Goal: Information Seeking & Learning: Check status

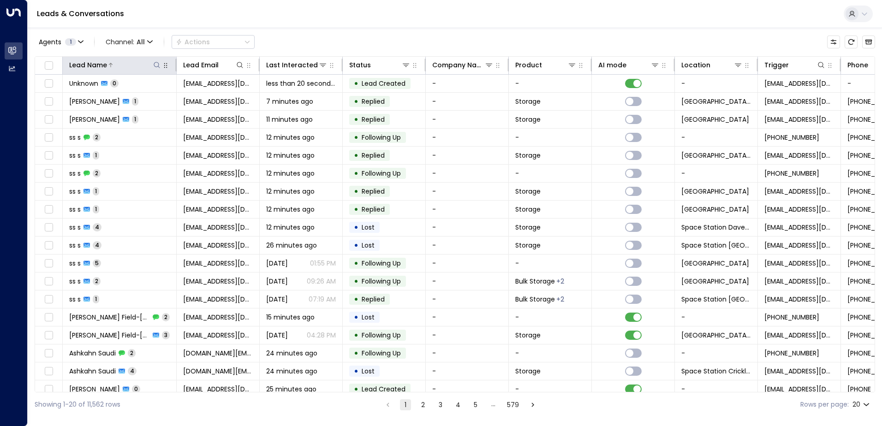
click at [155, 65] on icon at bounding box center [156, 64] width 7 height 7
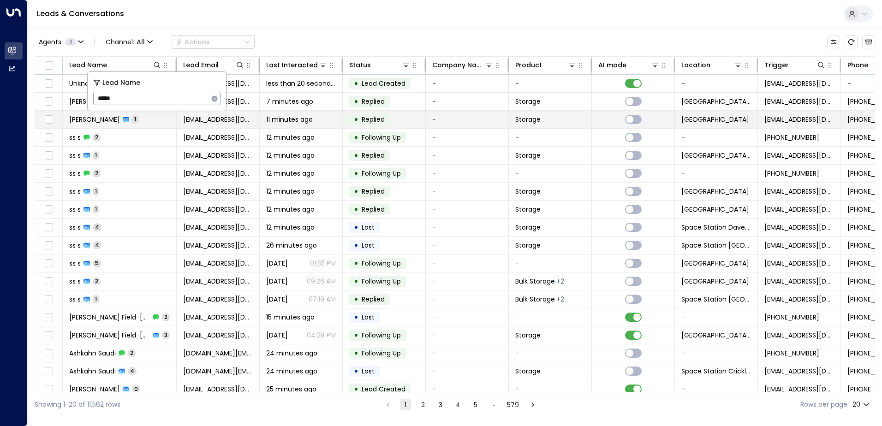
type input "******"
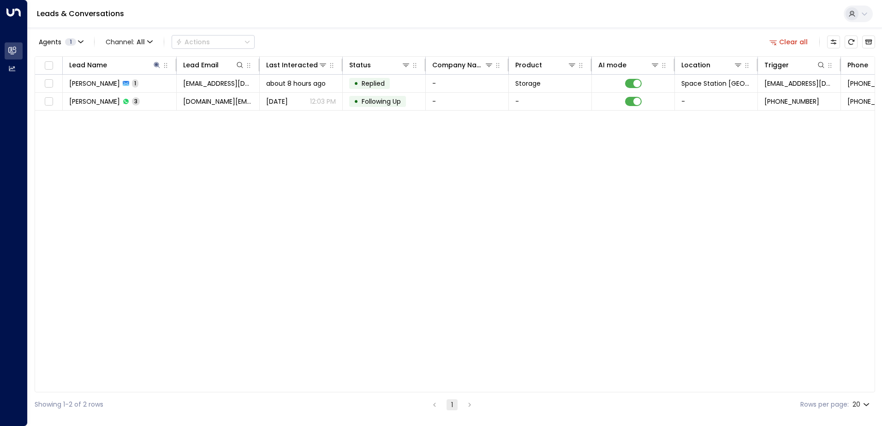
click at [337, 194] on div "Lead Name Lead Email Last Interacted Status Company Name Product AI mode Locati…" at bounding box center [455, 224] width 841 height 336
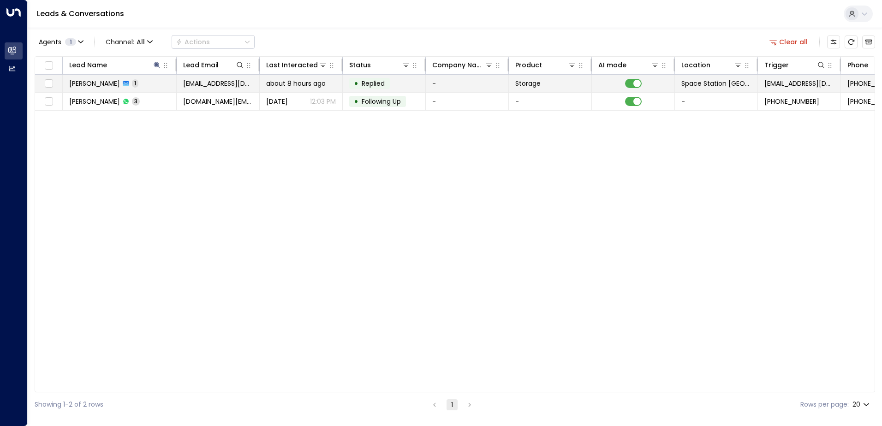
click at [337, 81] on td "about 8 hours ago" at bounding box center [301, 84] width 83 height 18
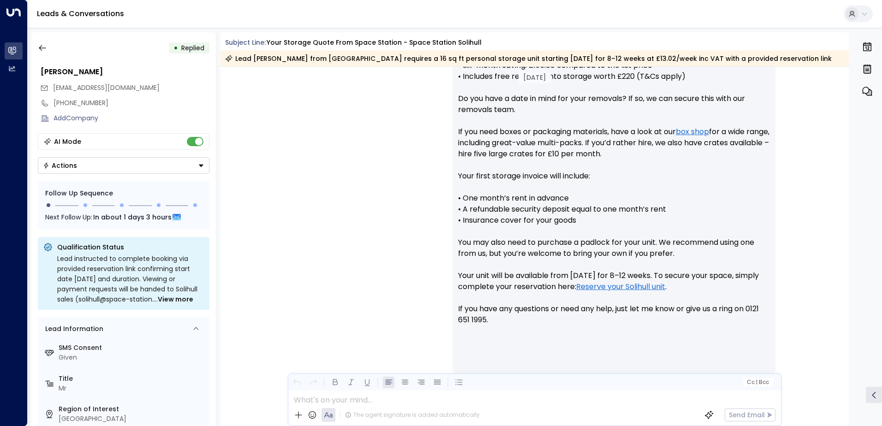
scroll to position [475, 0]
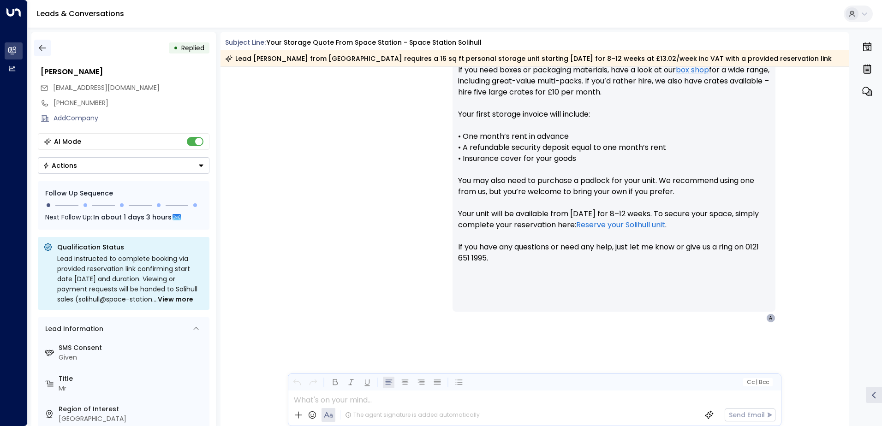
click at [42, 48] on icon "button" at bounding box center [42, 47] width 9 height 9
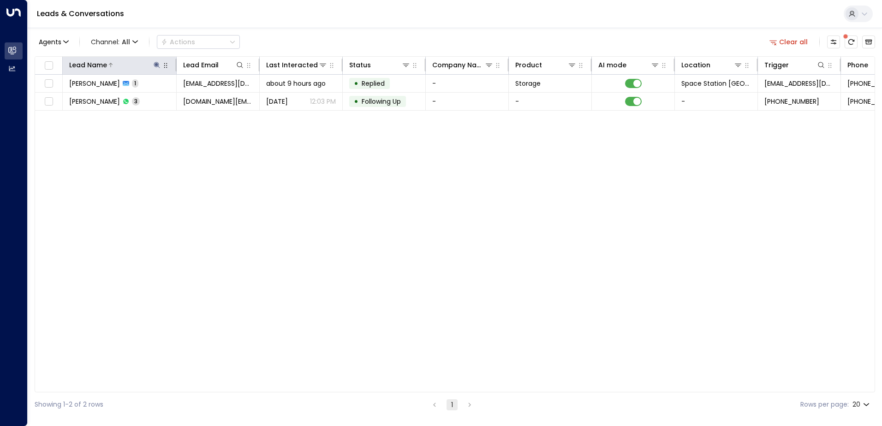
click at [157, 61] on icon at bounding box center [156, 64] width 7 height 7
type input "*"
type input "*****"
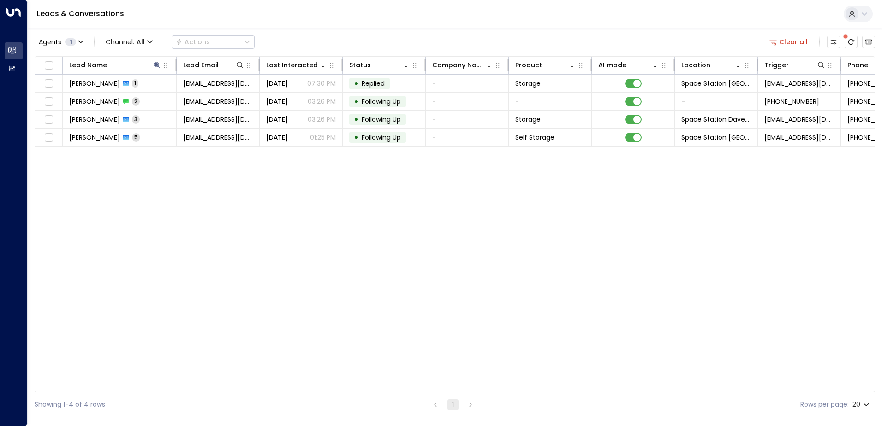
click at [302, 34] on div "Agents 1 Channel: All Actions Clear all" at bounding box center [455, 41] width 841 height 19
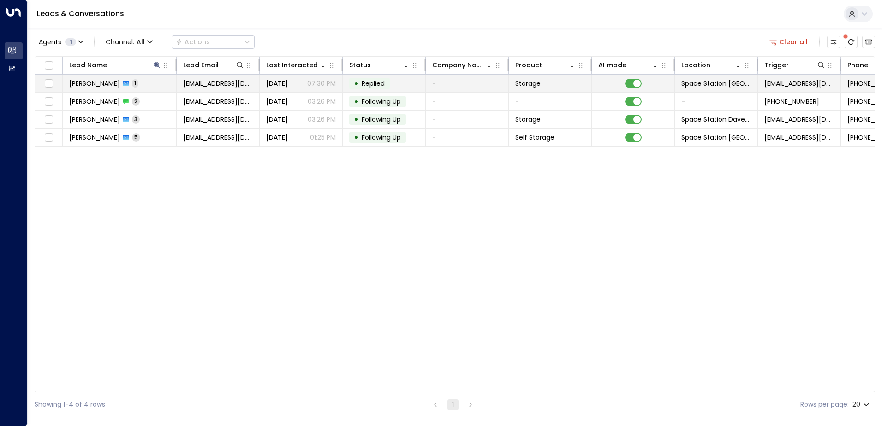
click at [407, 84] on td "• Replied" at bounding box center [384, 84] width 83 height 18
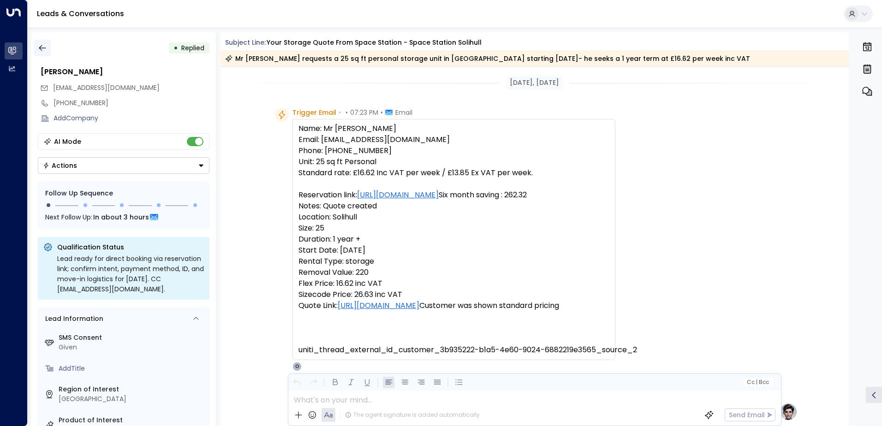
click at [45, 49] on icon "button" at bounding box center [42, 47] width 9 height 9
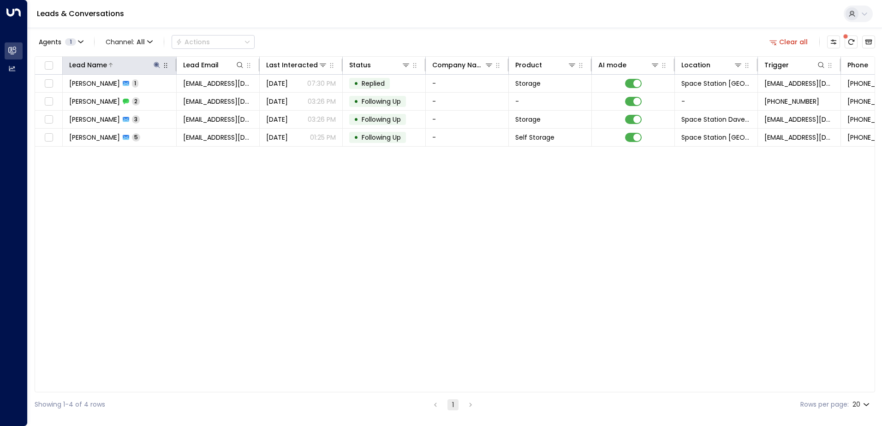
click at [158, 66] on icon at bounding box center [157, 65] width 6 height 6
type input "*"
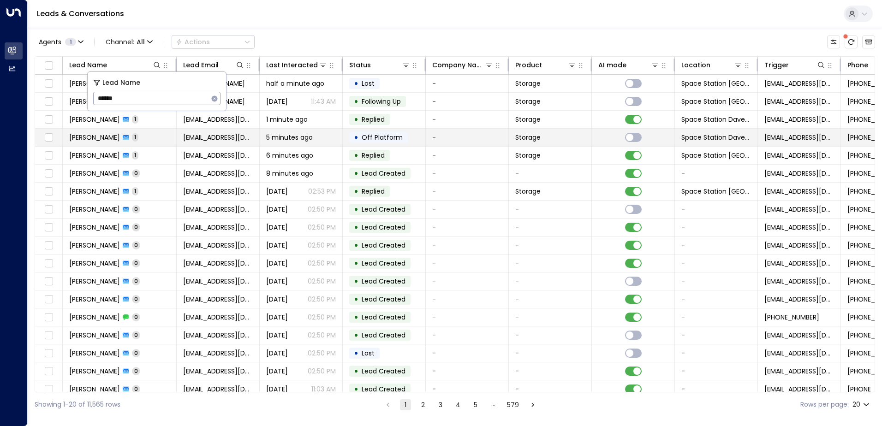
type input "*******"
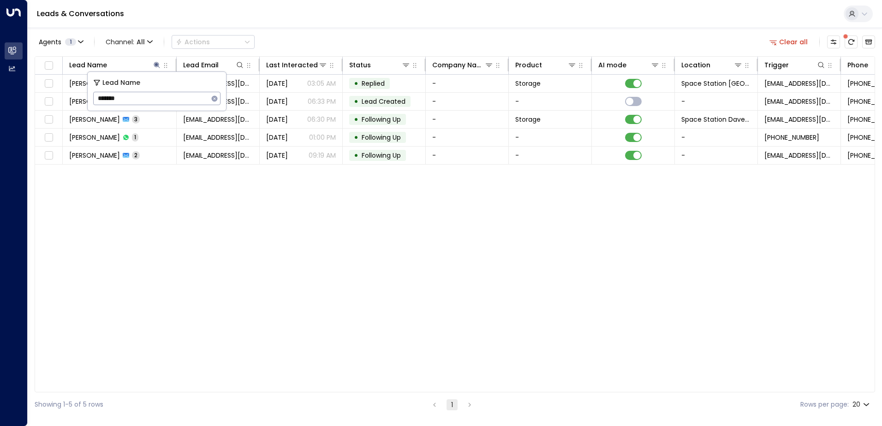
click at [251, 236] on div "Lead Name Lead Email Last Interacted Status Company Name Product AI mode Locati…" at bounding box center [455, 224] width 841 height 336
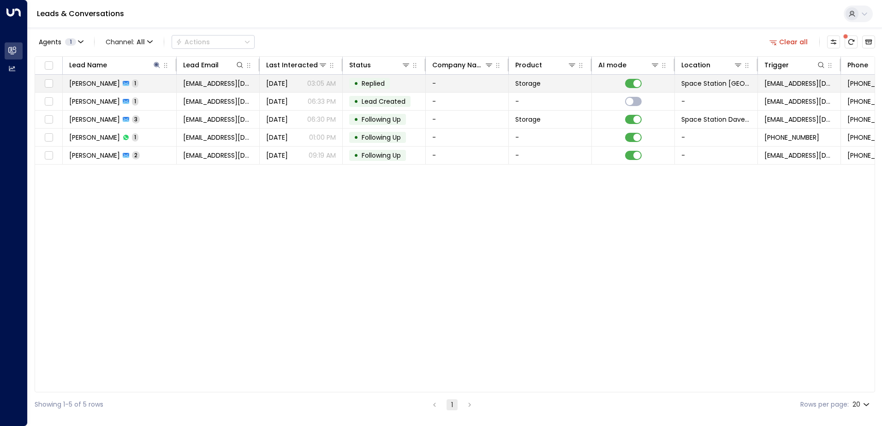
click at [336, 84] on p "03:05 AM" at bounding box center [321, 83] width 29 height 9
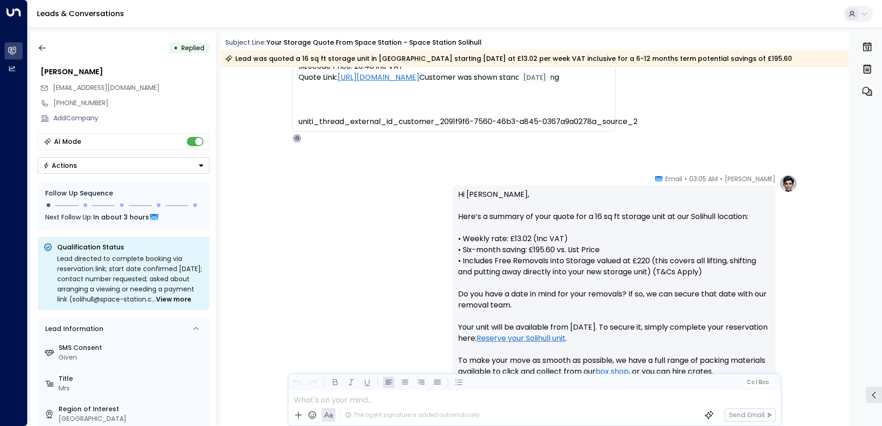
scroll to position [101, 0]
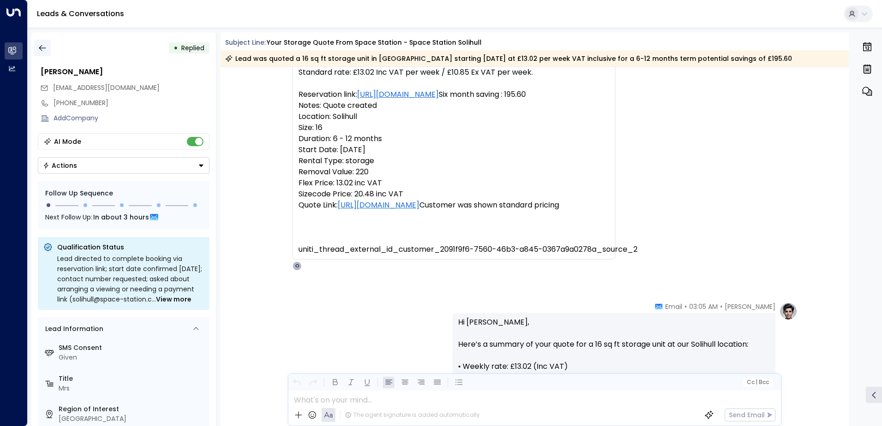
click at [42, 47] on icon "button" at bounding box center [42, 47] width 9 height 9
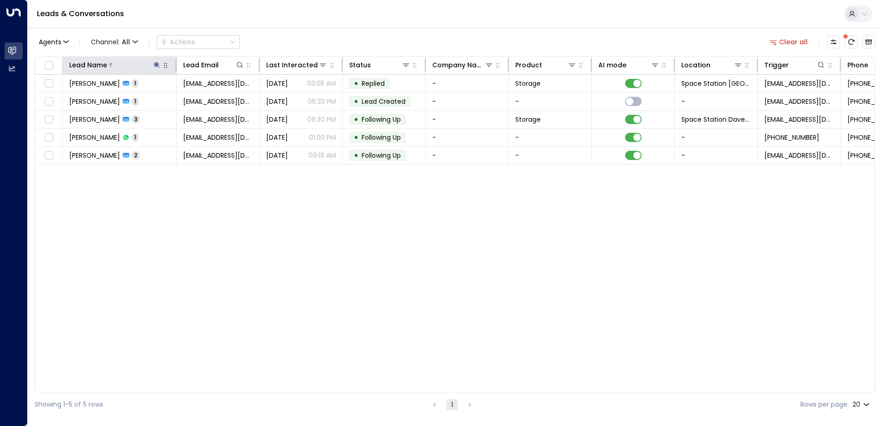
click at [158, 68] on icon at bounding box center [156, 64] width 7 height 7
type input "*"
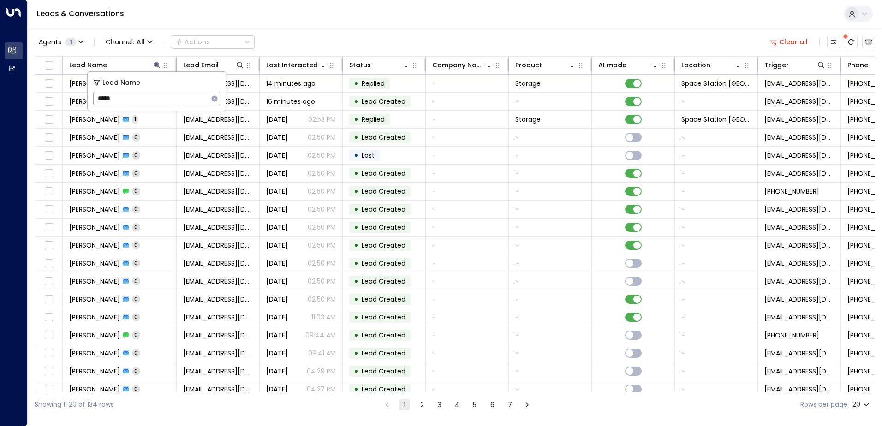
type input "******"
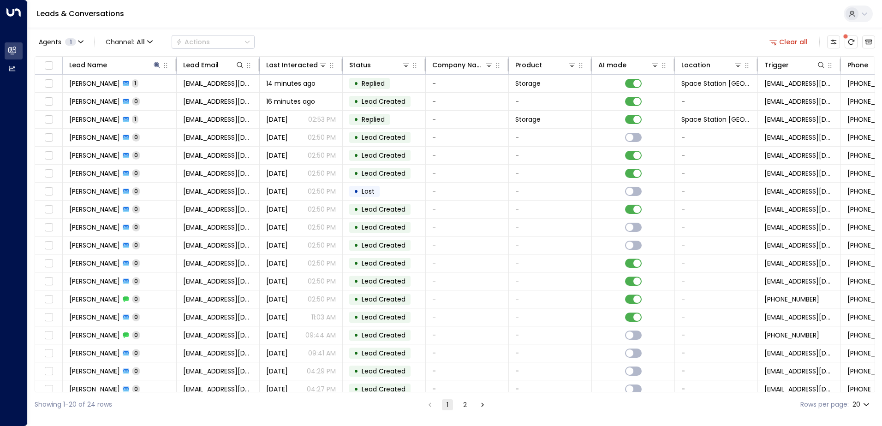
click at [306, 48] on div "Agents 1 Channel: All Actions Clear all" at bounding box center [455, 41] width 841 height 19
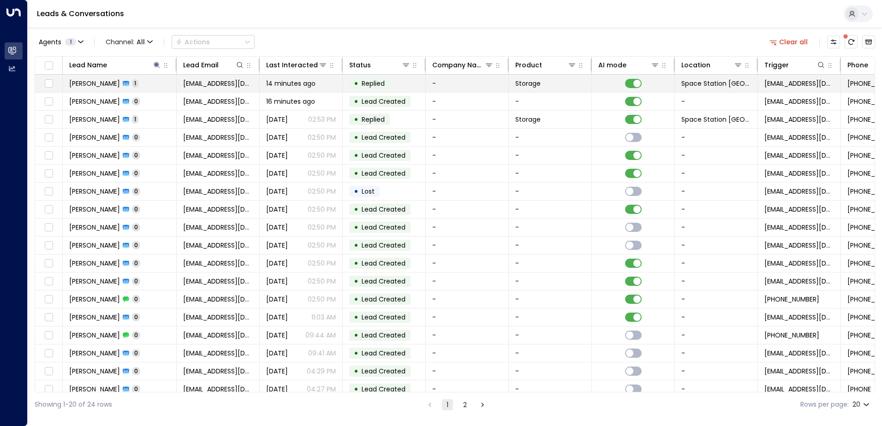
click at [400, 79] on td "• Replied" at bounding box center [384, 84] width 83 height 18
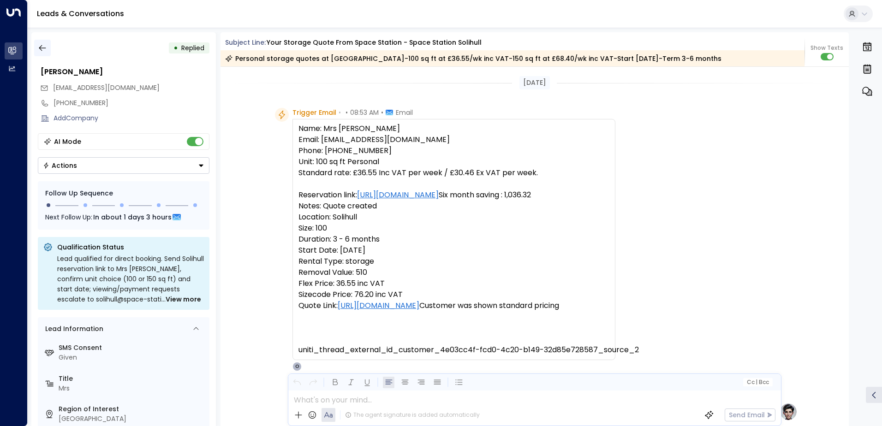
click at [43, 47] on icon "button" at bounding box center [42, 47] width 9 height 9
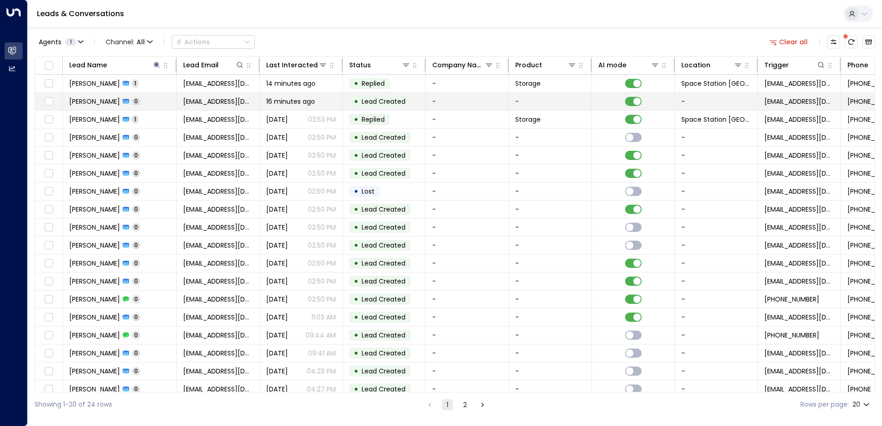
click at [329, 98] on div "16 minutes ago" at bounding box center [301, 101] width 70 height 9
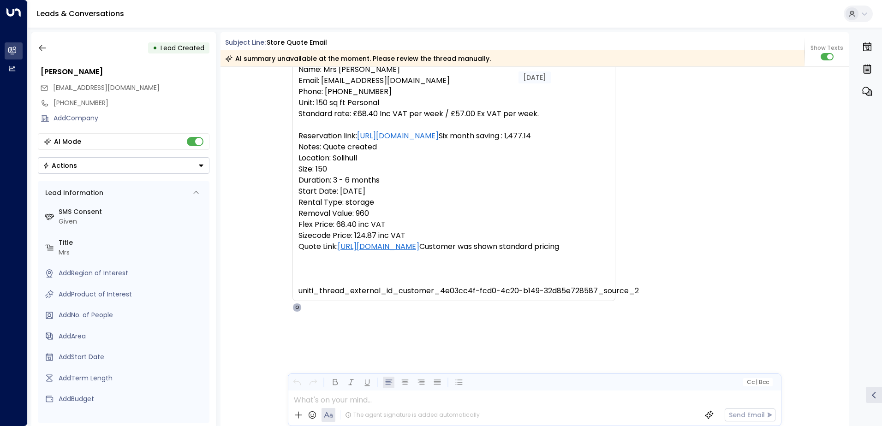
scroll to position [60, 0]
click at [42, 50] on icon "button" at bounding box center [42, 47] width 9 height 9
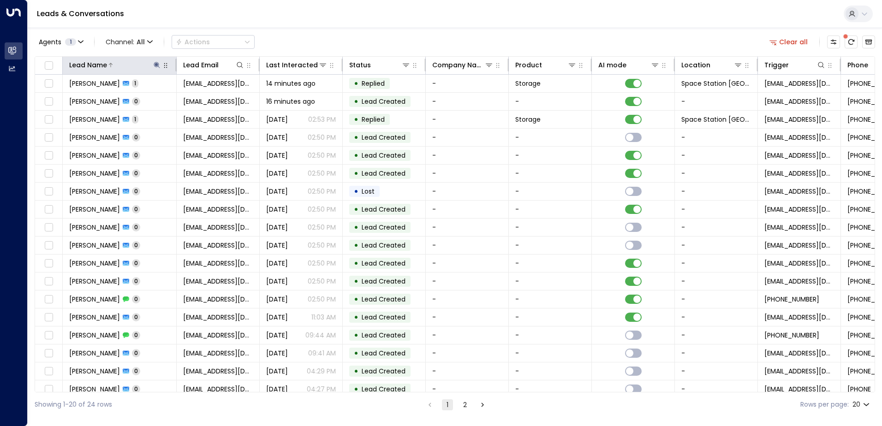
click at [157, 65] on icon at bounding box center [157, 65] width 6 height 6
type input "*"
type input "*******"
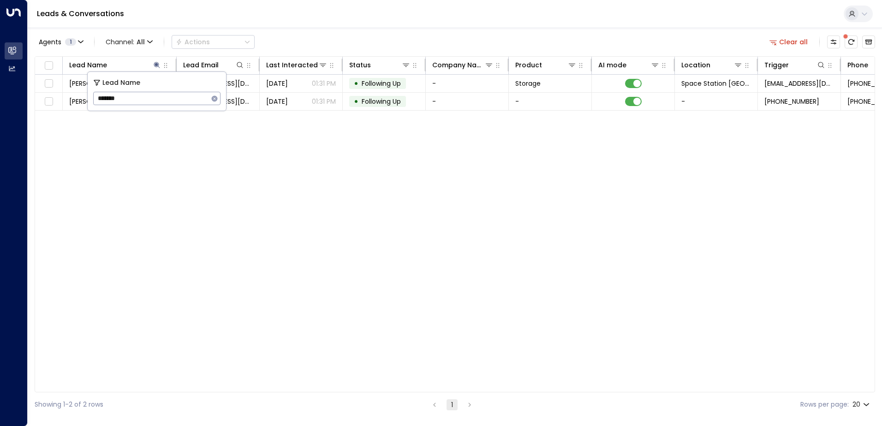
click at [314, 206] on div "Lead Name Lead Email Last Interacted Status Company Name Product AI mode Locati…" at bounding box center [455, 224] width 841 height 336
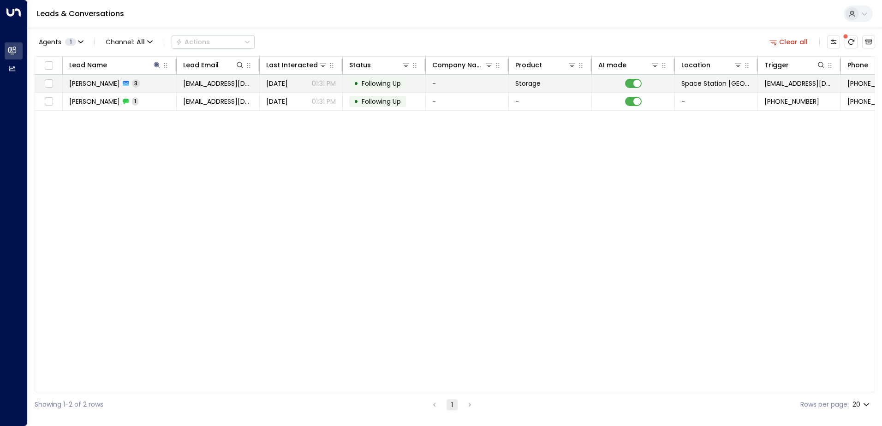
click at [331, 84] on p "01:31 PM" at bounding box center [324, 83] width 24 height 9
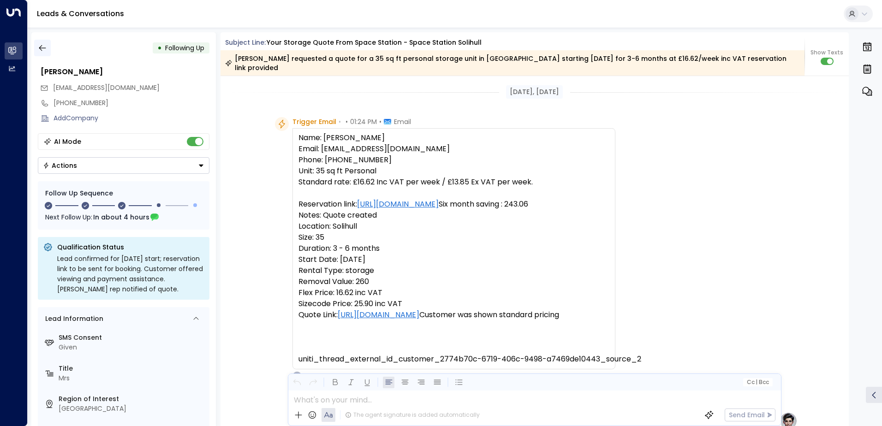
click at [45, 46] on icon "button" at bounding box center [42, 47] width 9 height 9
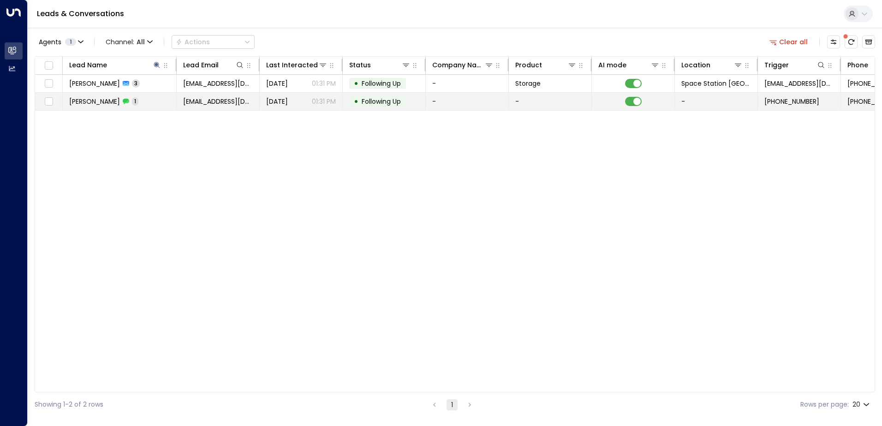
click at [222, 101] on span "[EMAIL_ADDRESS][DOMAIN_NAME]" at bounding box center [218, 101] width 70 height 9
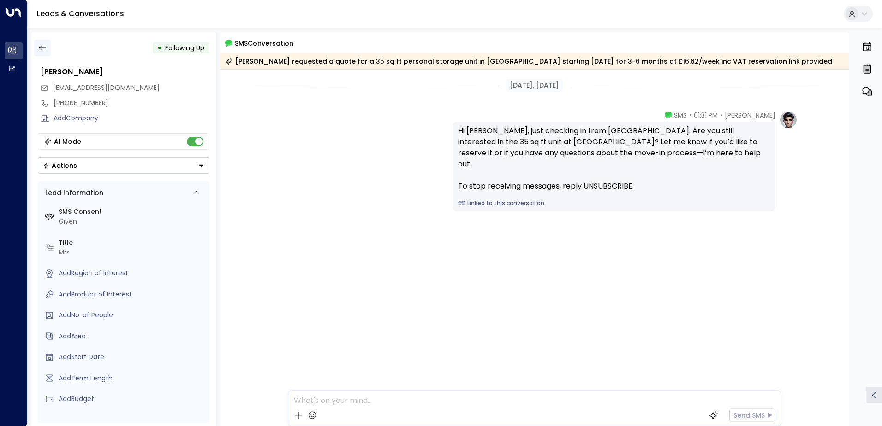
click at [41, 48] on icon "button" at bounding box center [42, 47] width 9 height 9
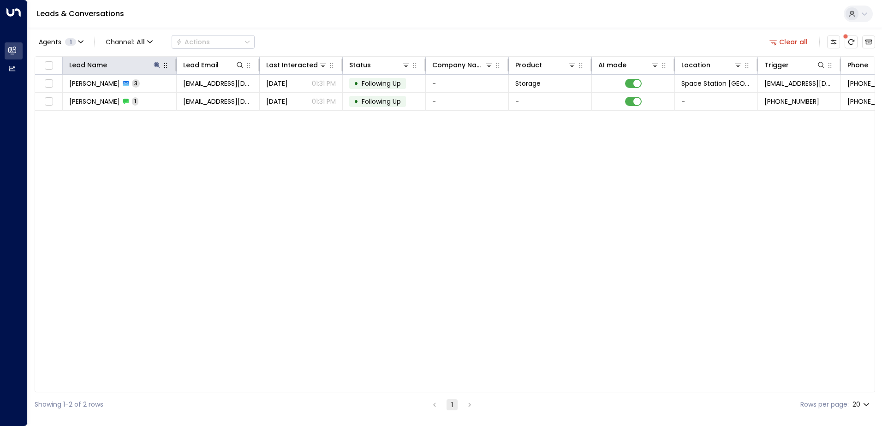
click at [162, 67] on icon "button" at bounding box center [165, 65] width 7 height 7
click at [159, 66] on icon at bounding box center [156, 64] width 7 height 7
type input "*"
type input "*******"
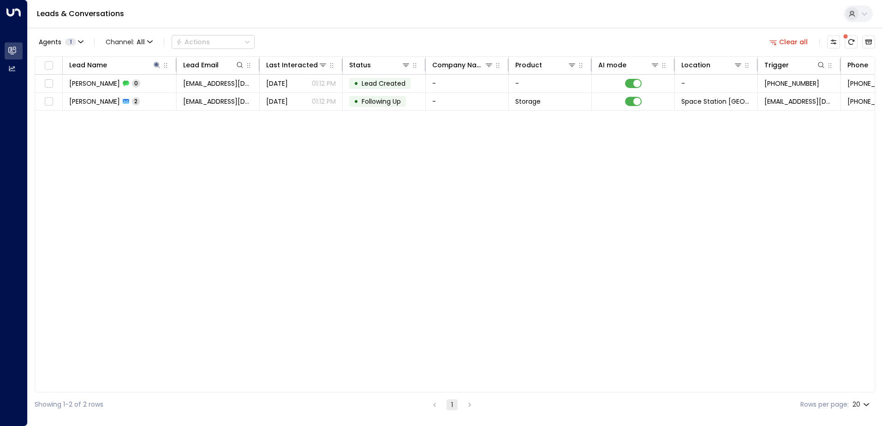
click at [323, 134] on div "Lead Name Lead Email Last Interacted Status Company Name Product AI mode Locati…" at bounding box center [455, 224] width 841 height 336
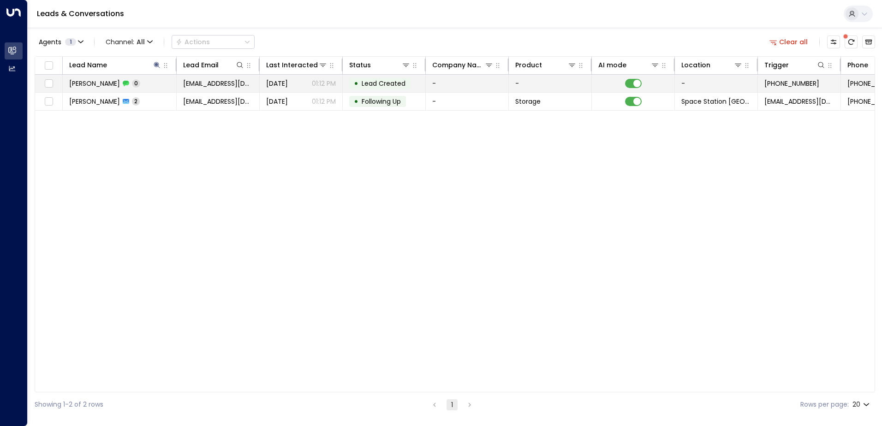
click at [288, 81] on span "[DATE]" at bounding box center [277, 83] width 22 height 9
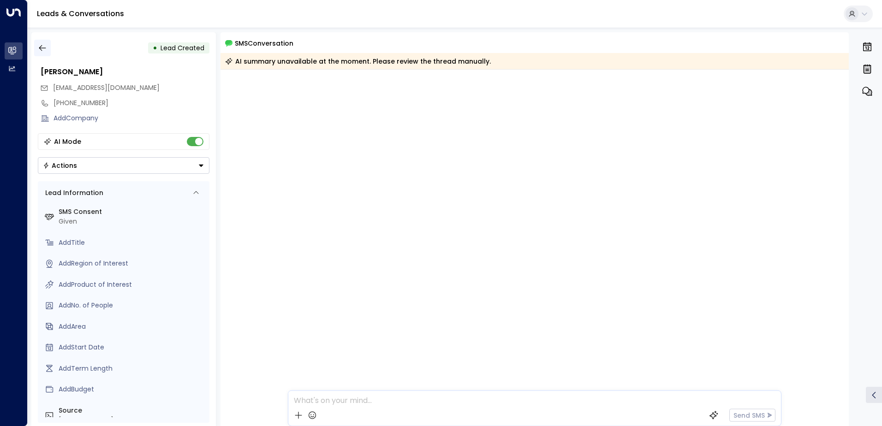
click at [43, 46] on icon "button" at bounding box center [42, 47] width 9 height 9
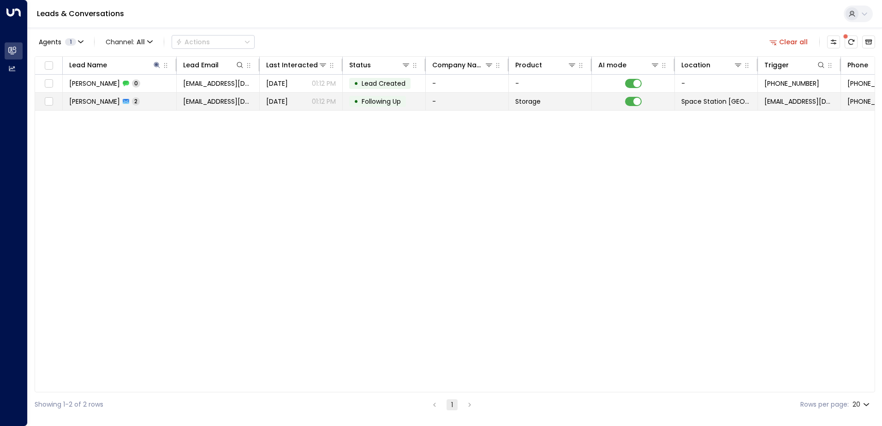
click at [288, 101] on span "[DATE]" at bounding box center [277, 101] width 22 height 9
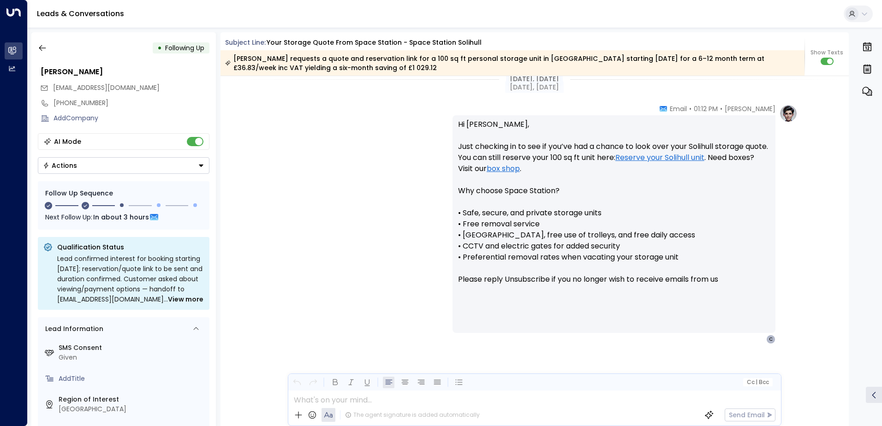
scroll to position [653, 0]
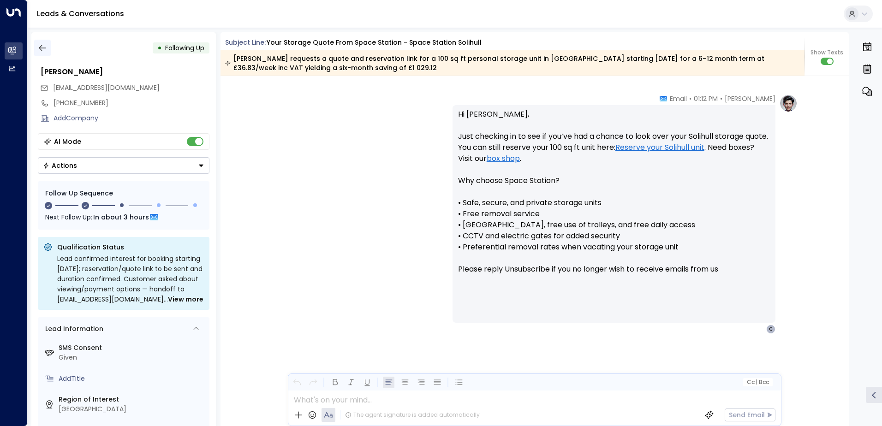
click at [49, 53] on button "button" at bounding box center [42, 48] width 17 height 17
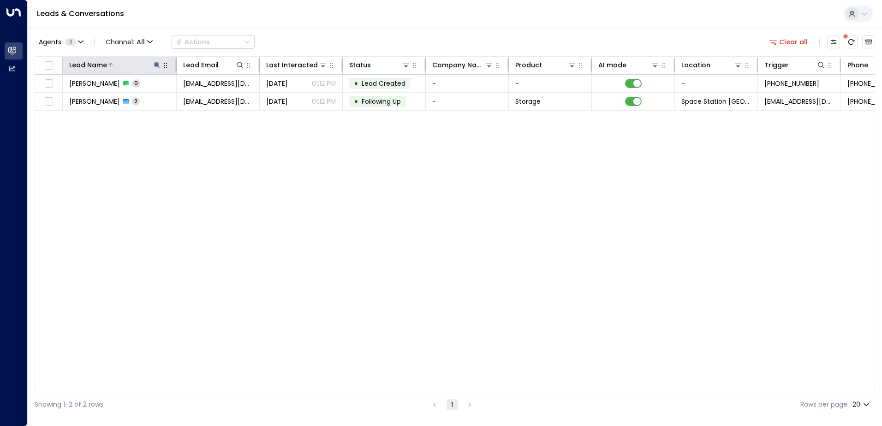
click at [154, 65] on icon at bounding box center [157, 65] width 6 height 6
type input "*"
type input "*****"
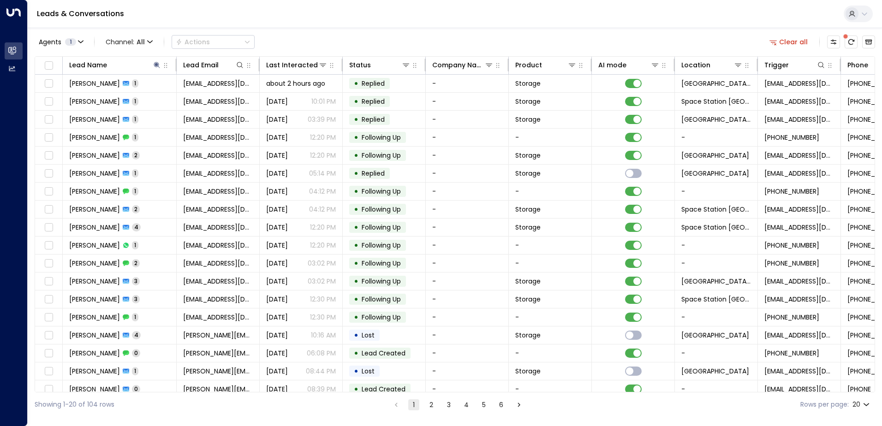
click at [366, 36] on div "Agents 1 Channel: All Actions Clear all" at bounding box center [455, 41] width 841 height 19
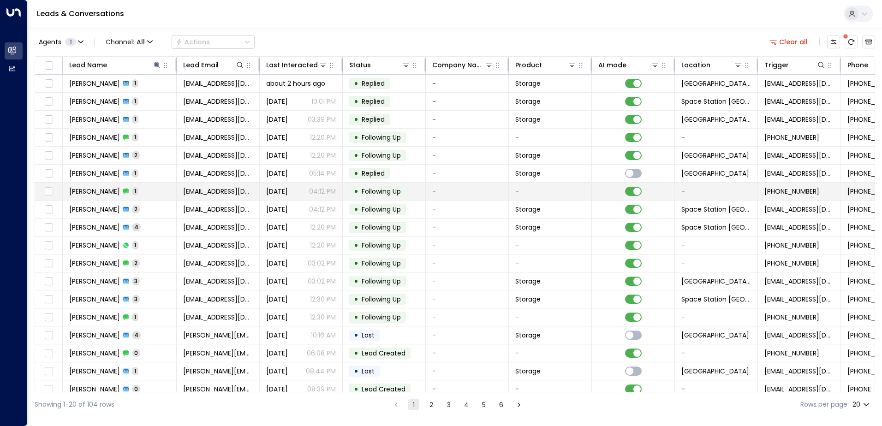
click at [413, 189] on td "• Following Up" at bounding box center [384, 192] width 83 height 18
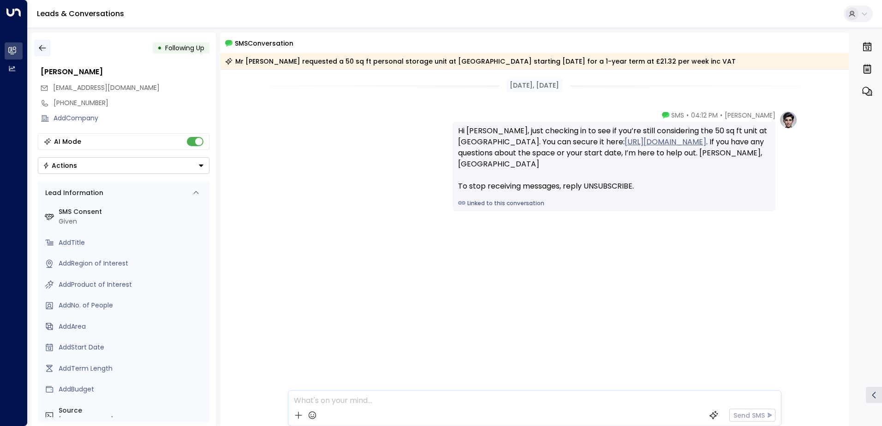
click at [47, 47] on button "button" at bounding box center [42, 48] width 17 height 17
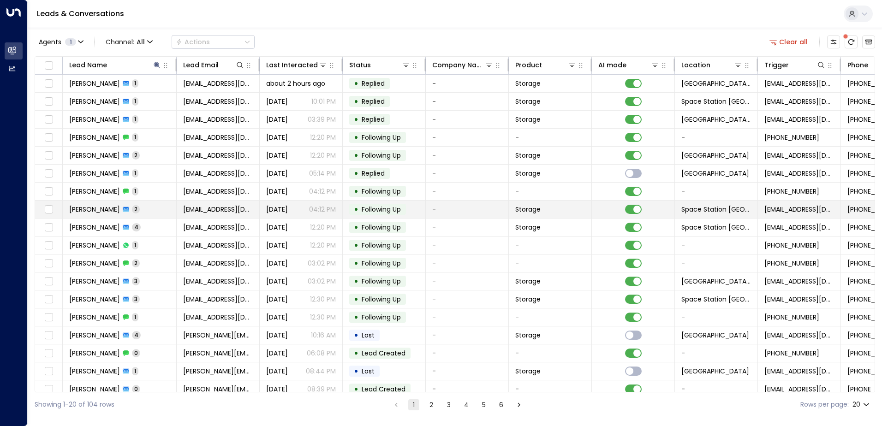
click at [288, 206] on span "[DATE]" at bounding box center [277, 209] width 22 height 9
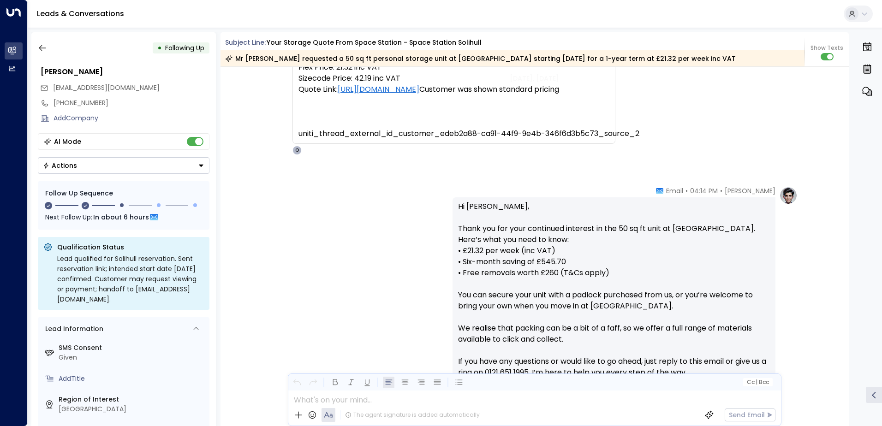
scroll to position [138, 0]
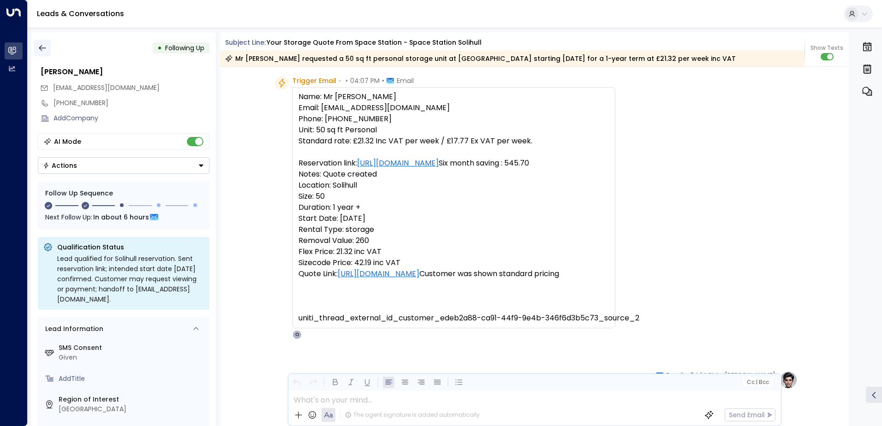
click at [50, 48] on button "button" at bounding box center [42, 48] width 17 height 17
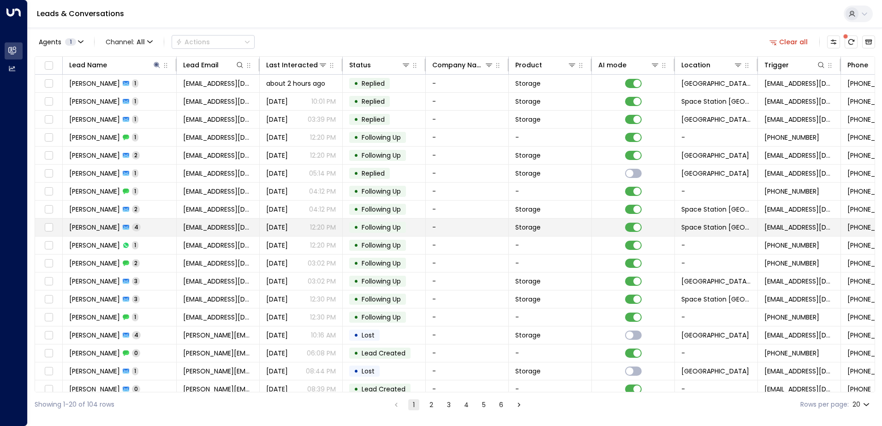
click at [150, 225] on td "[PERSON_NAME] 4" at bounding box center [120, 228] width 114 height 18
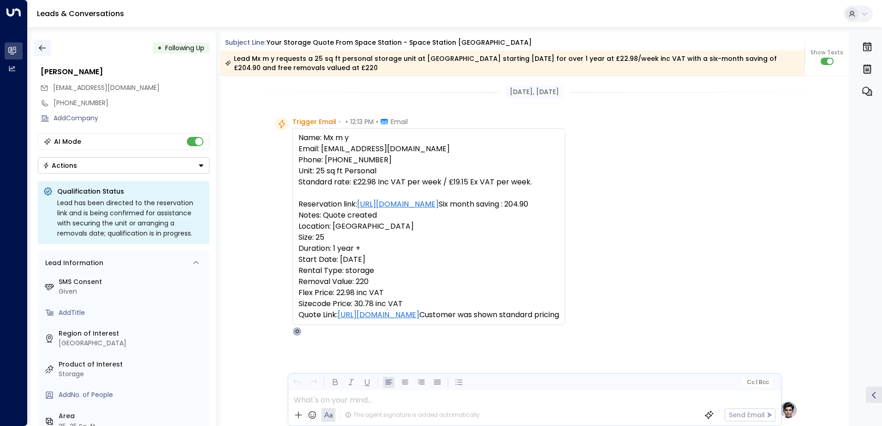
click at [44, 49] on icon "button" at bounding box center [42, 47] width 9 height 9
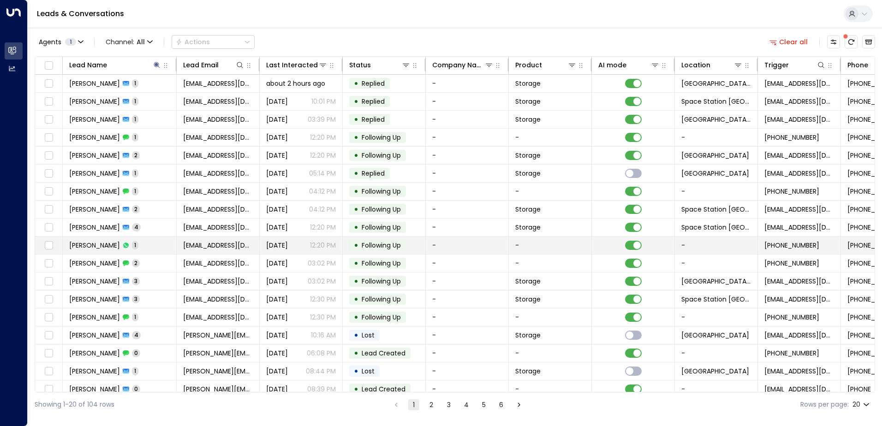
click at [128, 243] on td "[PERSON_NAME] 1" at bounding box center [120, 246] width 114 height 18
